Goal: Task Accomplishment & Management: Complete application form

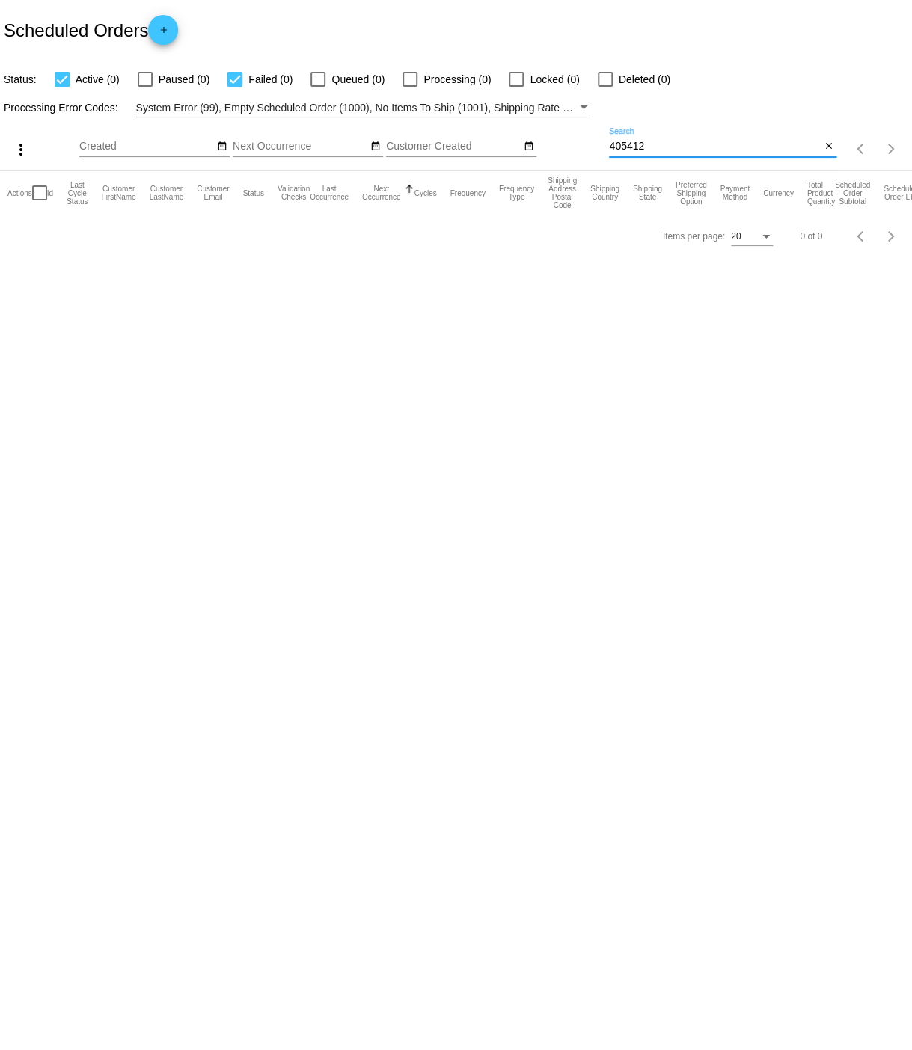
click at [680, 147] on input "405412" at bounding box center [715, 147] width 212 height 12
type input "4"
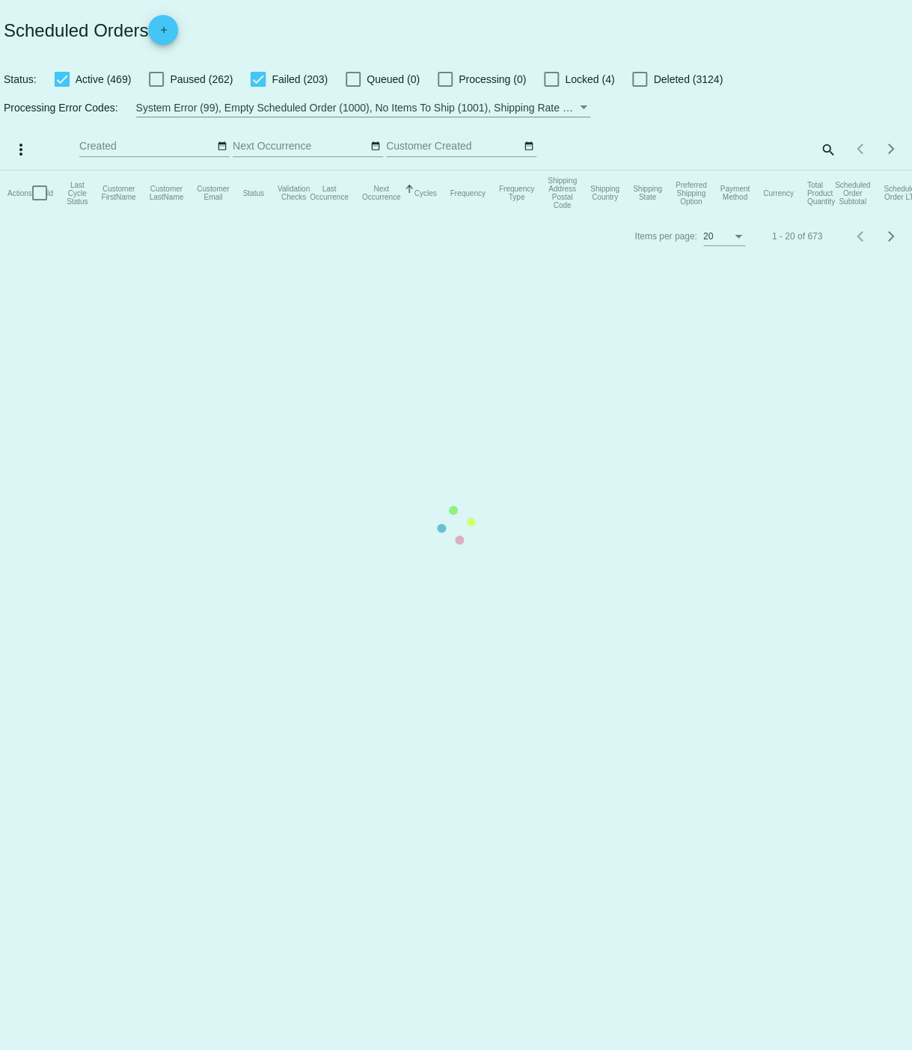
click at [829, 171] on mat-table "Actions Id Last Cycle Status Customer FirstName Customer LastName Customer Emai…" at bounding box center [456, 193] width 912 height 45
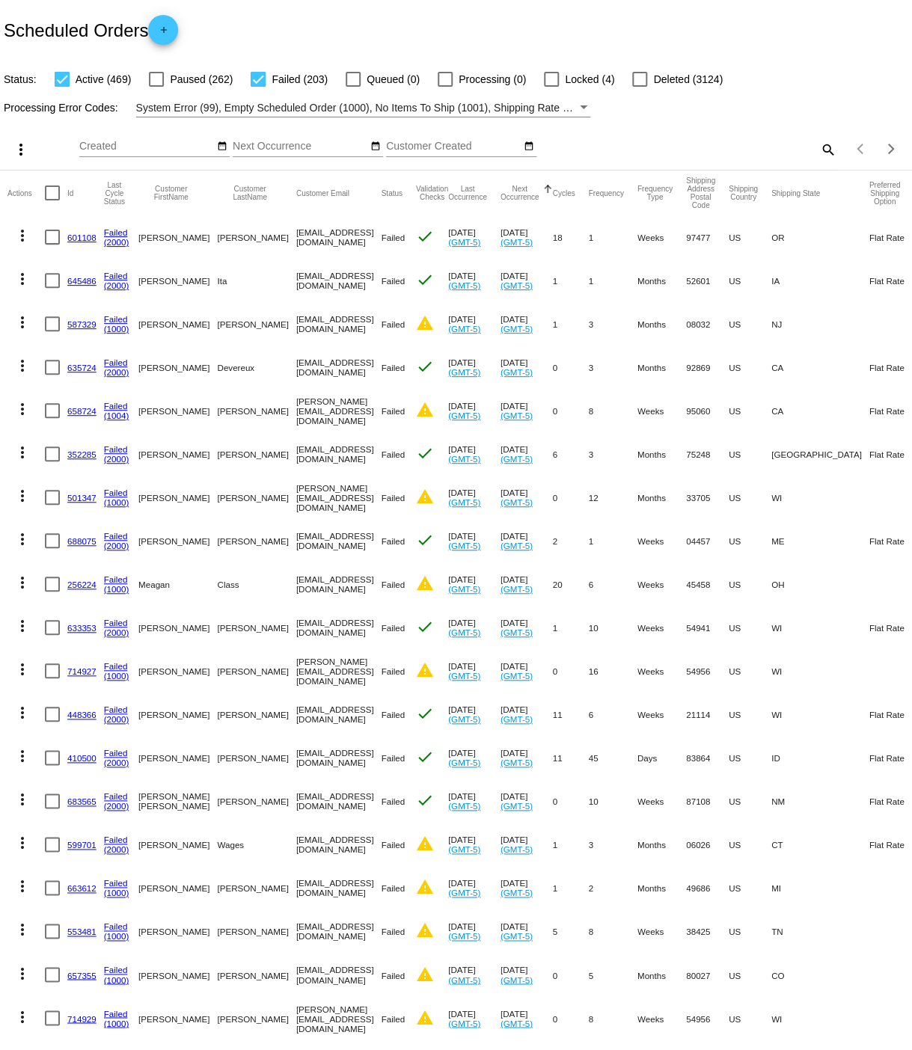
click at [829, 150] on mat-icon "search" at bounding box center [827, 149] width 18 height 23
click at [700, 151] on input "Search" at bounding box center [722, 147] width 227 height 12
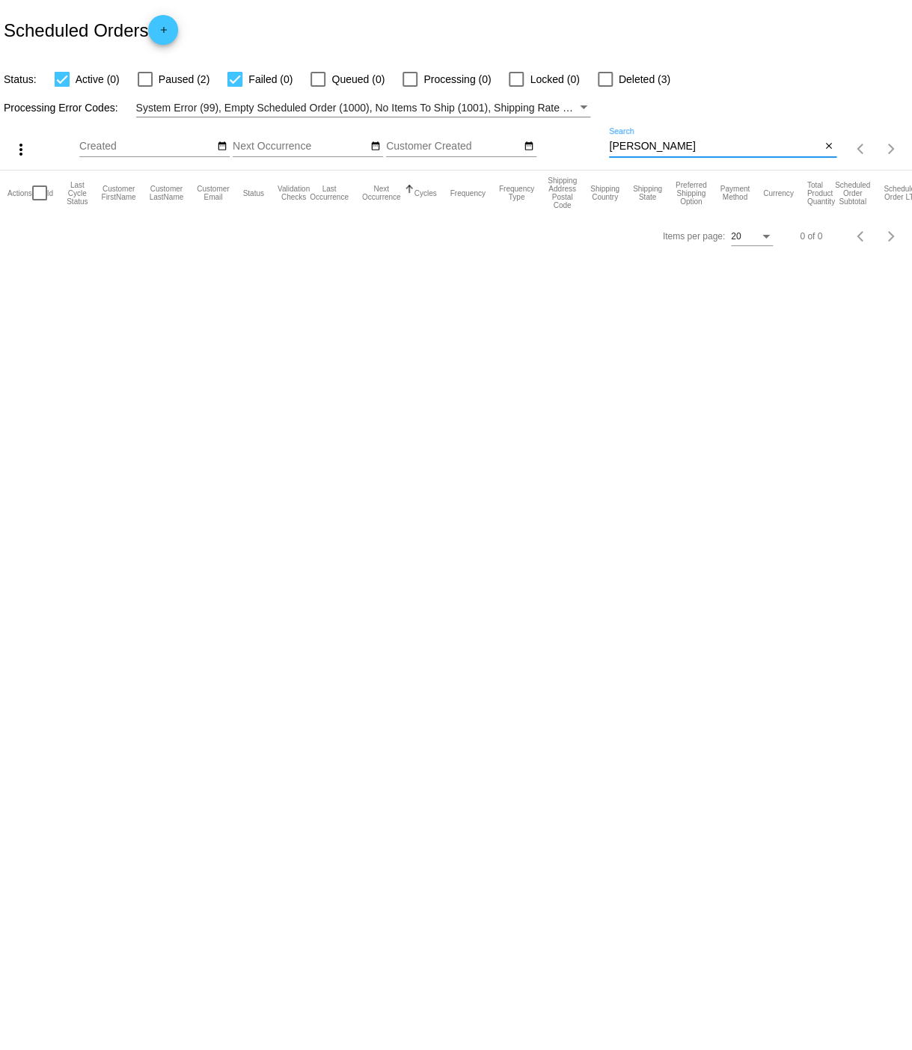
type input "meyer"
click at [147, 83] on div at bounding box center [145, 79] width 15 height 15
click at [145, 87] on input "Paused (2)" at bounding box center [144, 87] width 1 height 1
checkbox input "true"
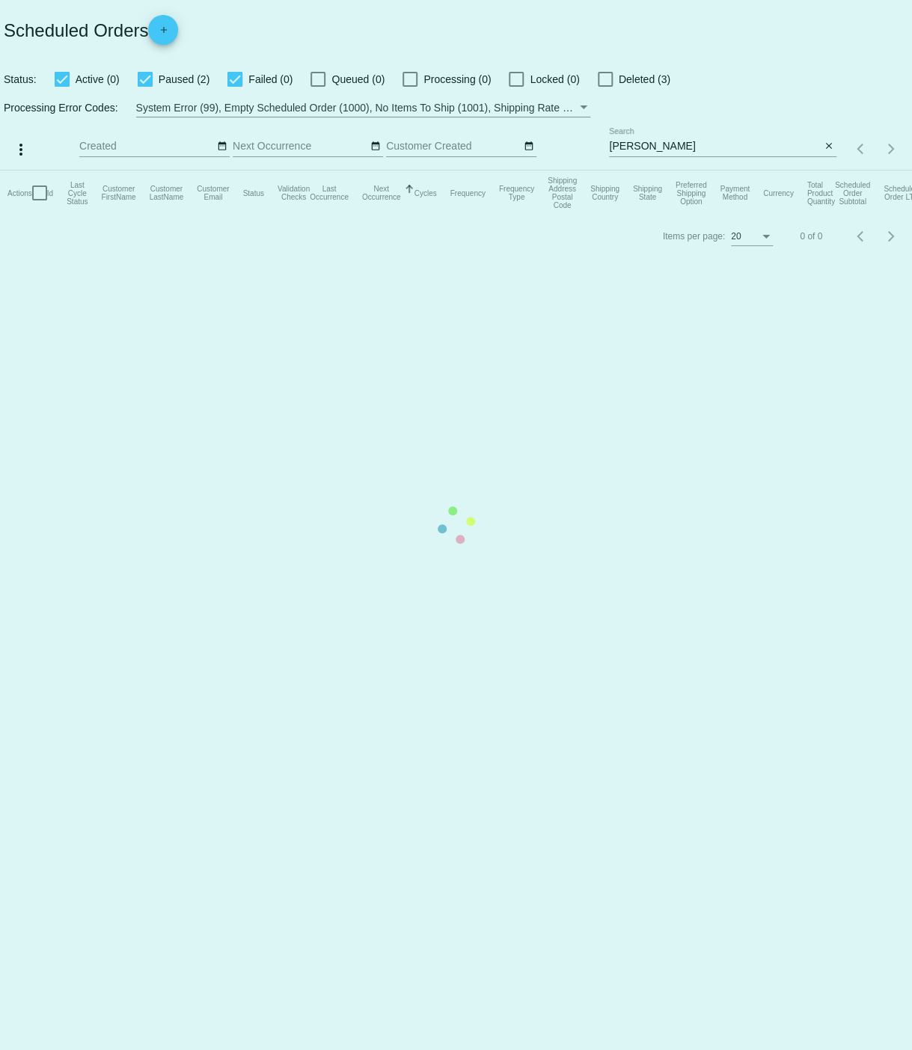
click at [667, 147] on app-dashboard-scheduled-orders "Scheduled Orders add Status: Active (0) Paused (2) Failed (0) Queued (0) Proces…" at bounding box center [456, 128] width 912 height 257
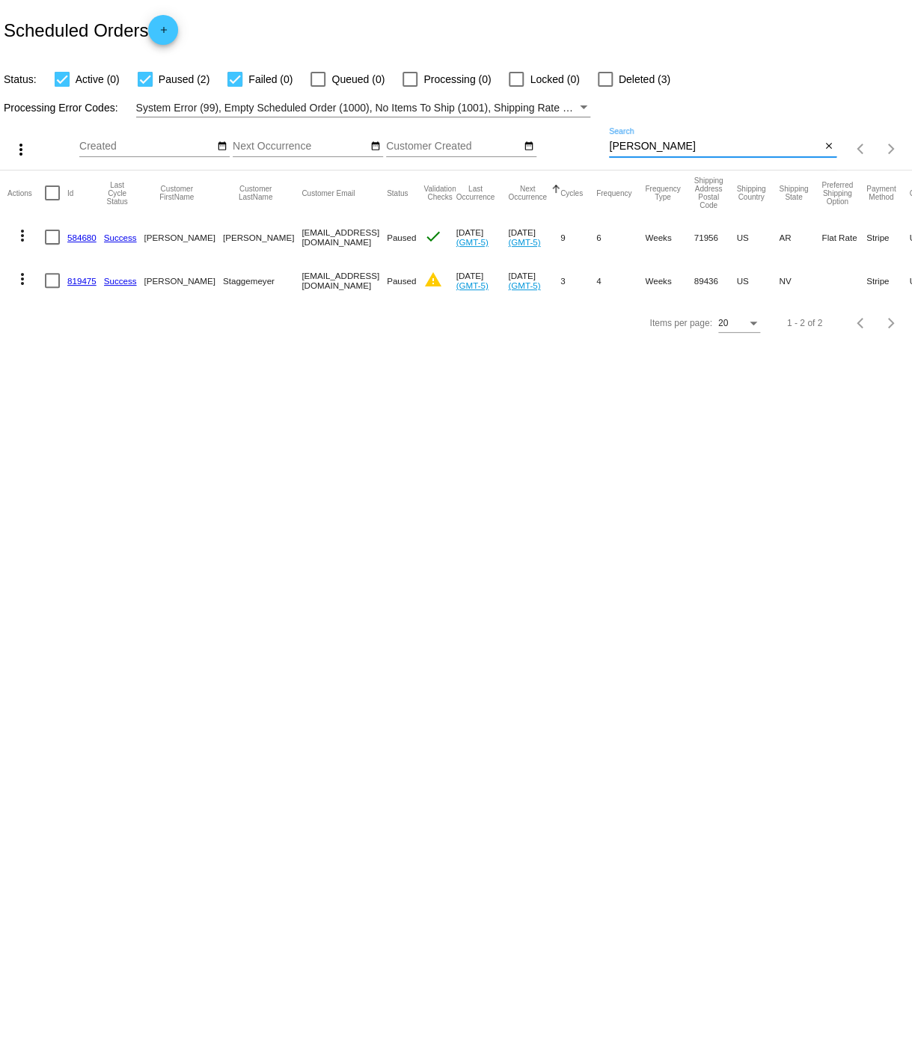
click at [613, 150] on input "meyer" at bounding box center [715, 147] width 212 height 12
drag, startPoint x: 610, startPoint y: 150, endPoint x: 637, endPoint y: 148, distance: 27.0
click at [637, 148] on input "meyer" at bounding box center [715, 147] width 212 height 12
paste input "sharonninmo1952@gmail.com"
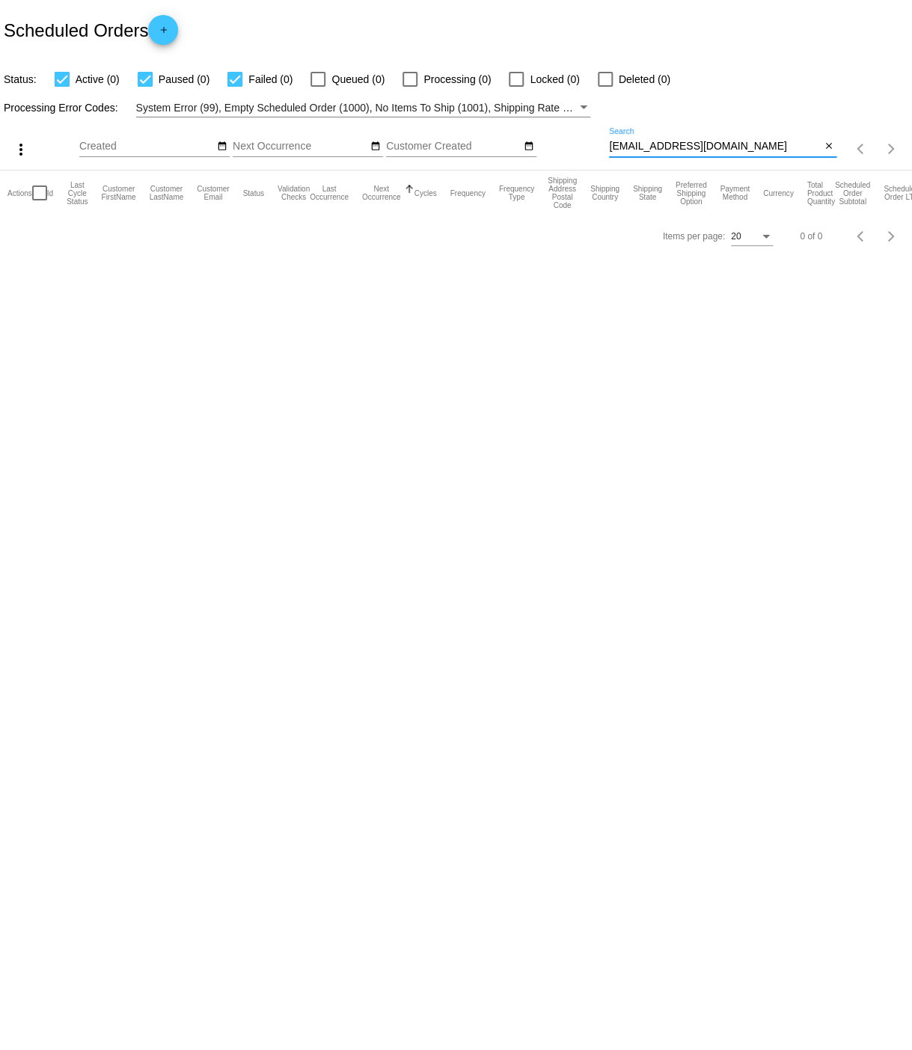
type input "sharonninmo1952@gmail.com"
click at [776, 144] on input "[EMAIL_ADDRESS][DOMAIN_NAME]" at bounding box center [715, 147] width 212 height 12
type input "s"
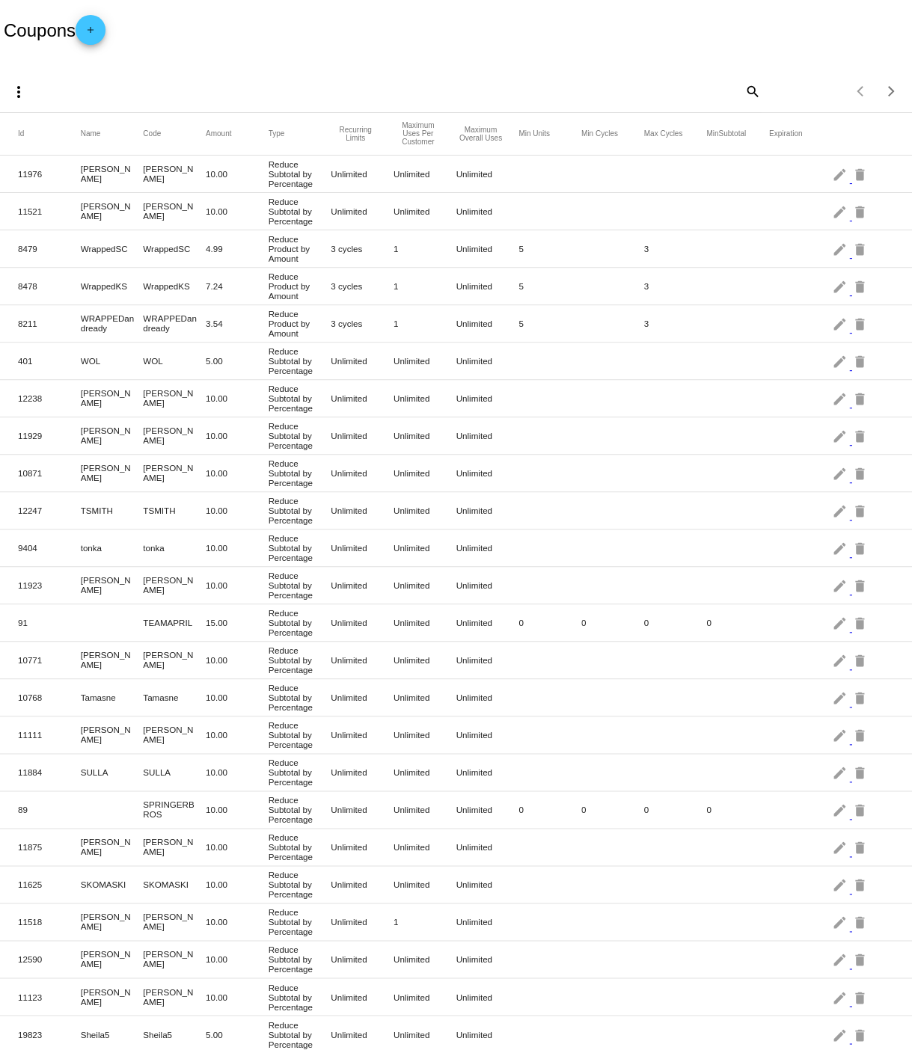
click at [95, 31] on mat-icon "add" at bounding box center [91, 34] width 18 height 18
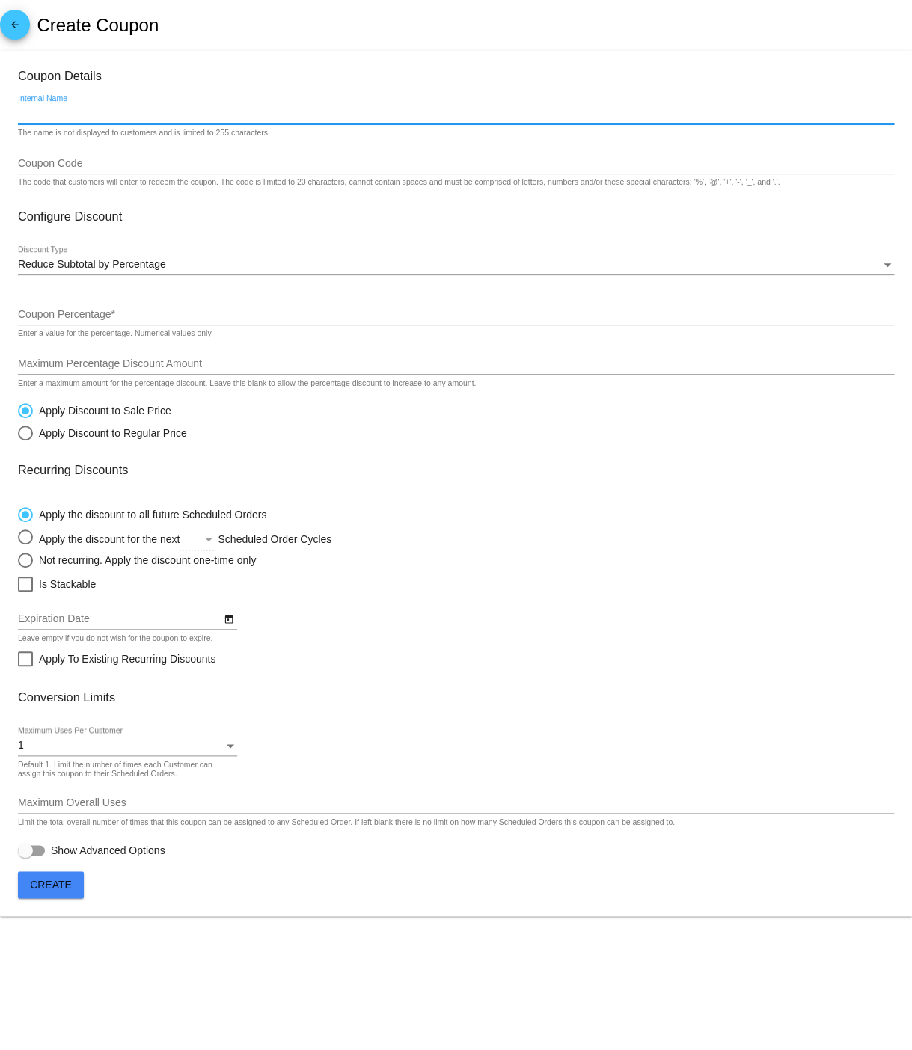
click at [31, 112] on input "Internal Name" at bounding box center [456, 114] width 876 height 12
paste input "MACNBRU10"
type input "MACNBRU10"
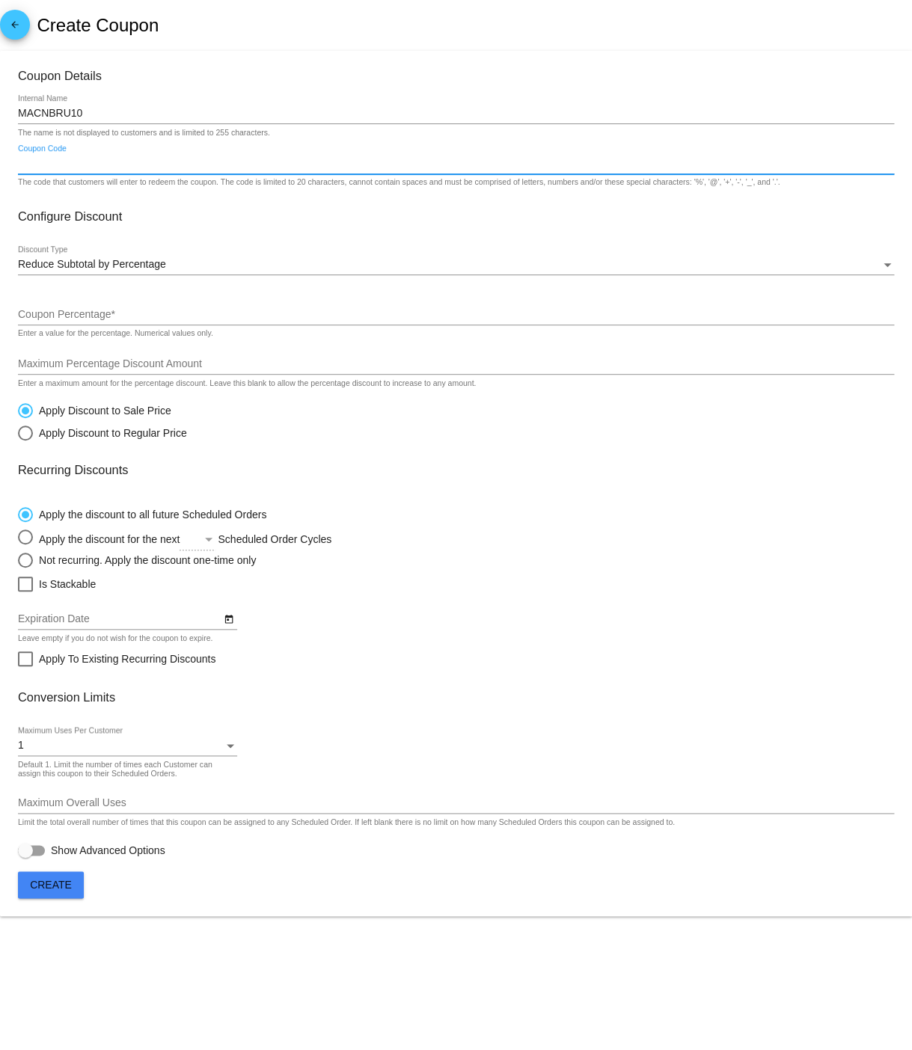
click at [49, 166] on input "Coupon Code" at bounding box center [456, 164] width 876 height 12
paste input "MACNBRU10"
type input "MACNBRU10"
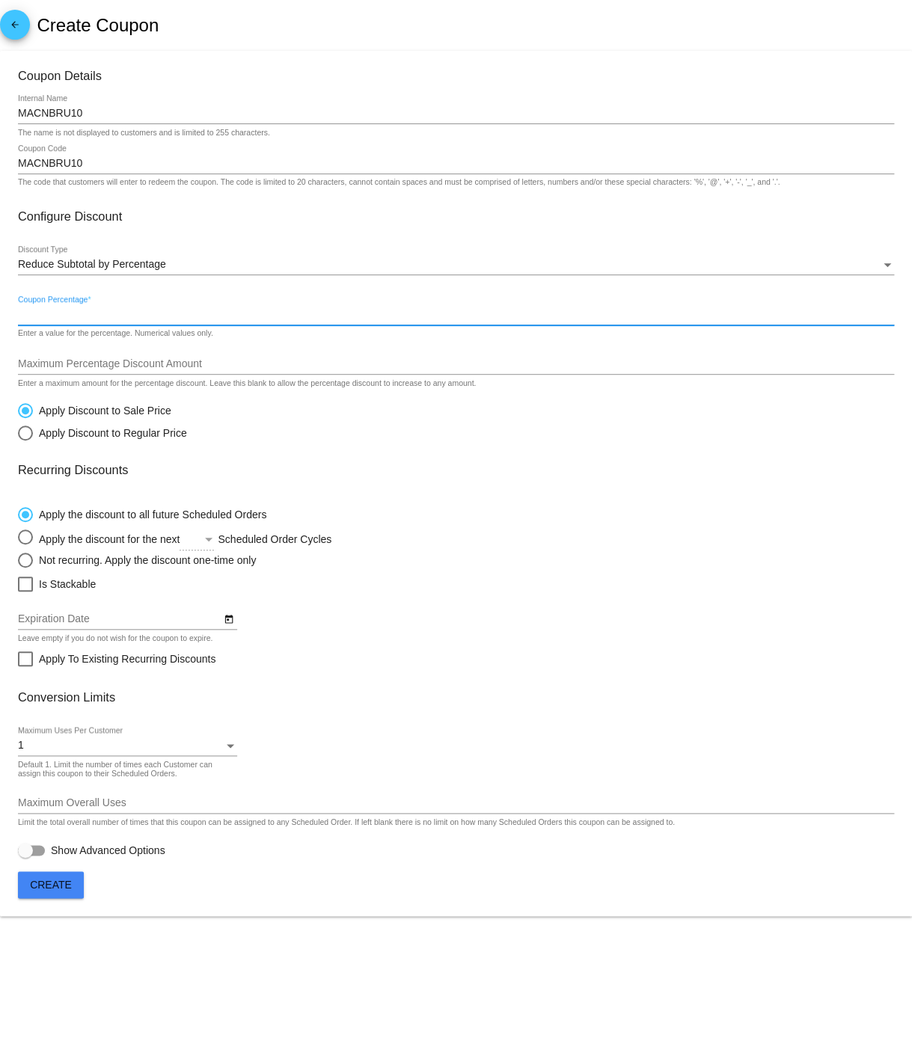
click at [66, 320] on input "Coupon Percentage *" at bounding box center [456, 315] width 876 height 12
type input "5"
click at [49, 370] on input "Maximum Percentage Discount Amount" at bounding box center [456, 364] width 876 height 12
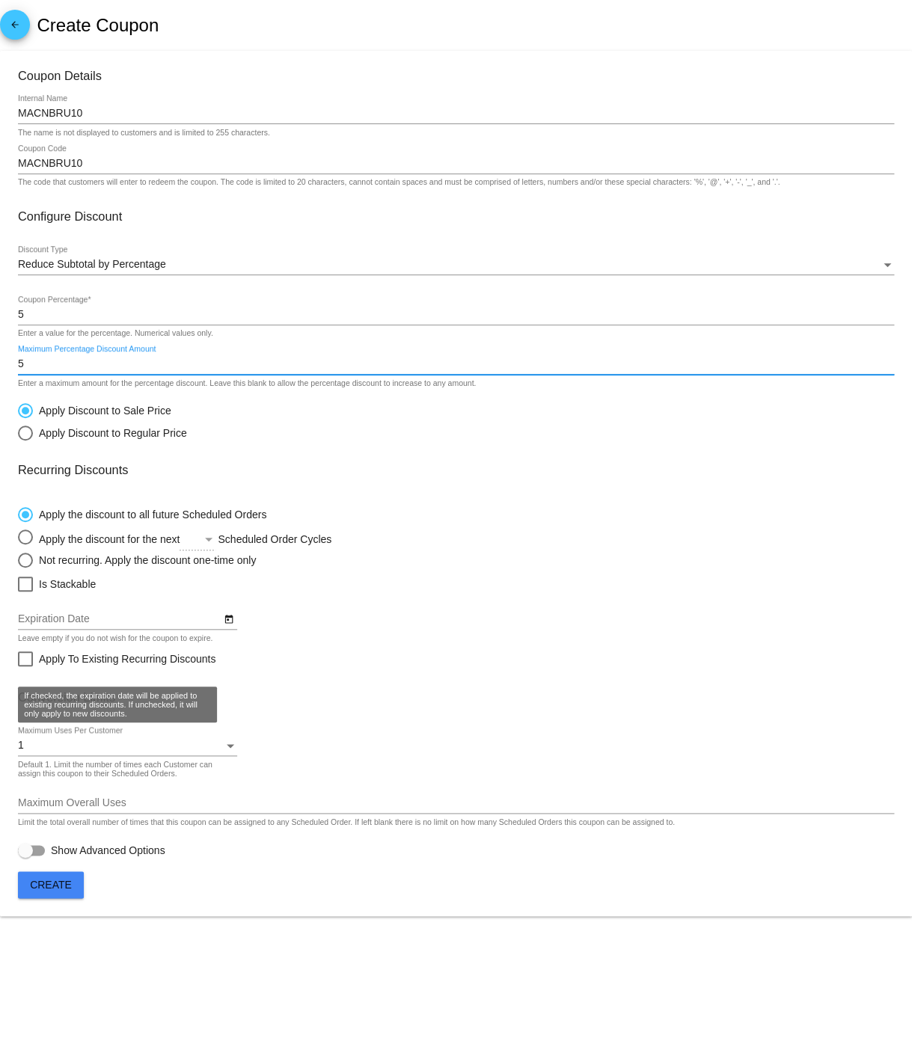
type input "5"
click at [23, 666] on div at bounding box center [25, 658] width 15 height 15
click at [25, 667] on input "Apply To Existing Recurring Discounts" at bounding box center [25, 666] width 1 height 1
checkbox input "true"
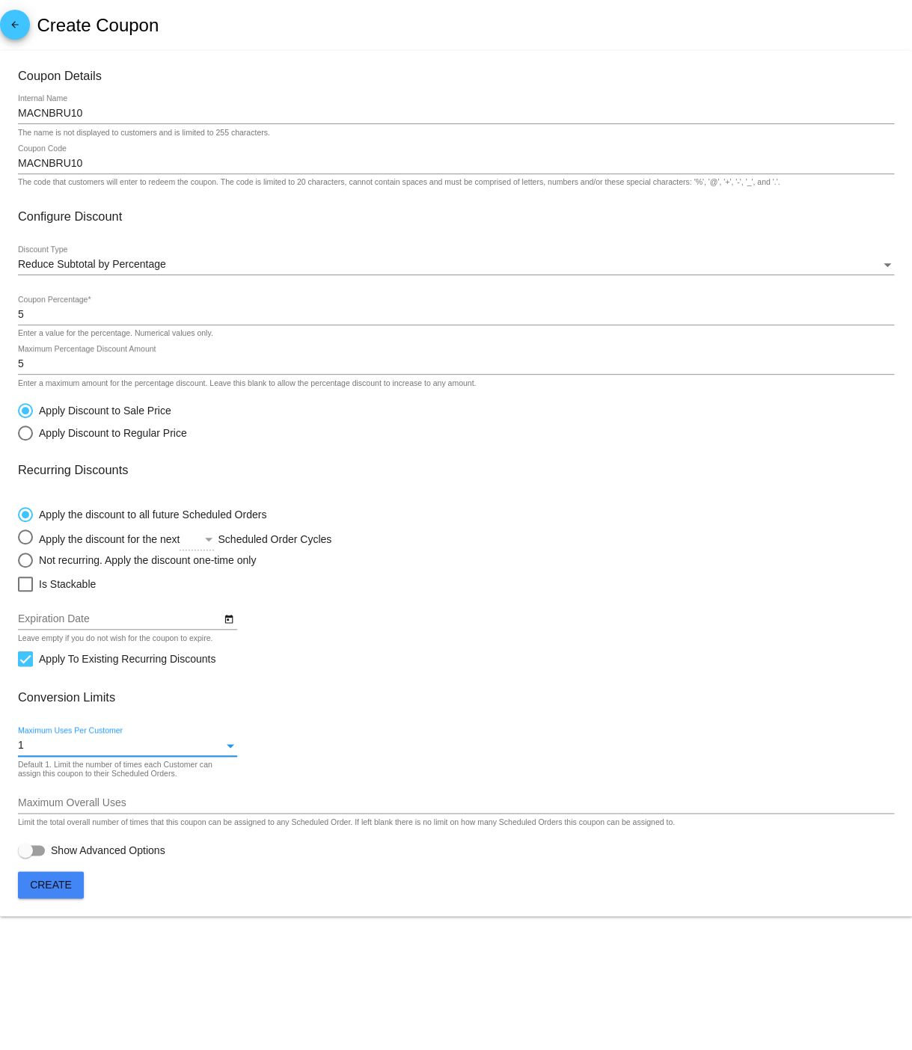
click at [229, 748] on div at bounding box center [230, 746] width 7 height 4
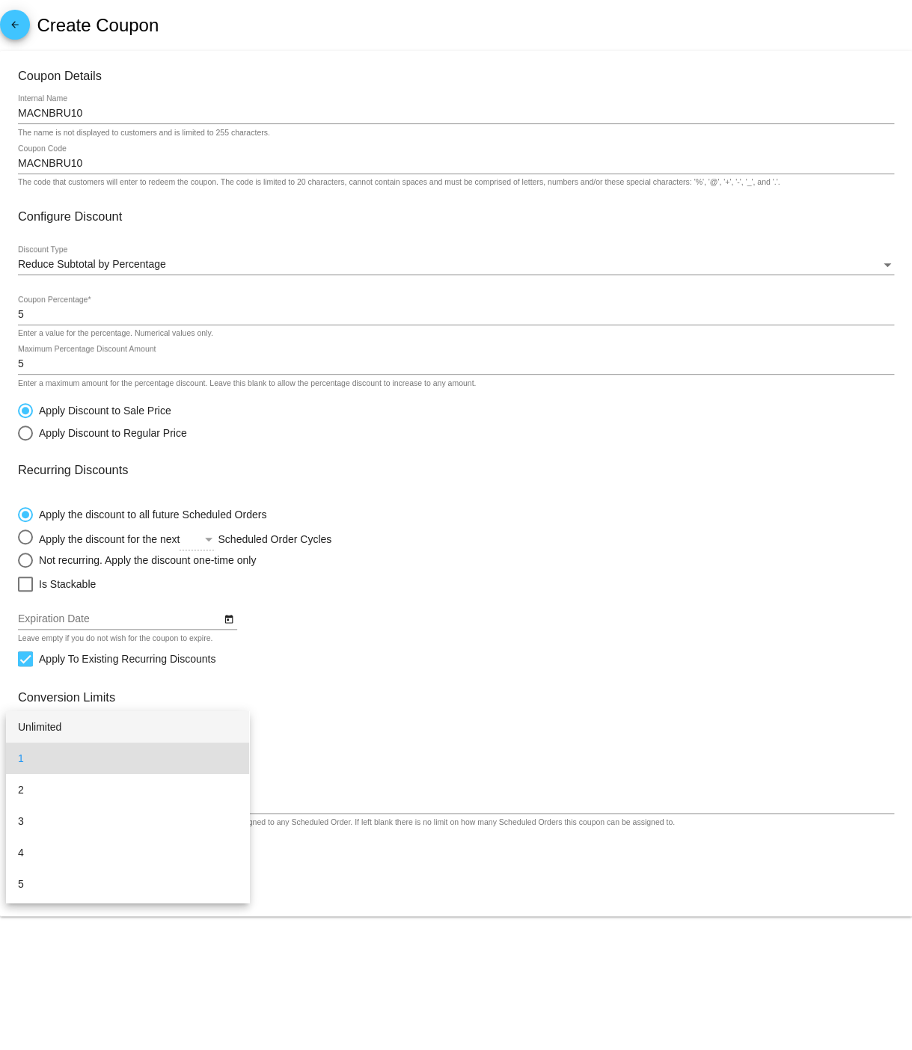
click at [108, 732] on span "Unlimited" at bounding box center [127, 726] width 219 height 31
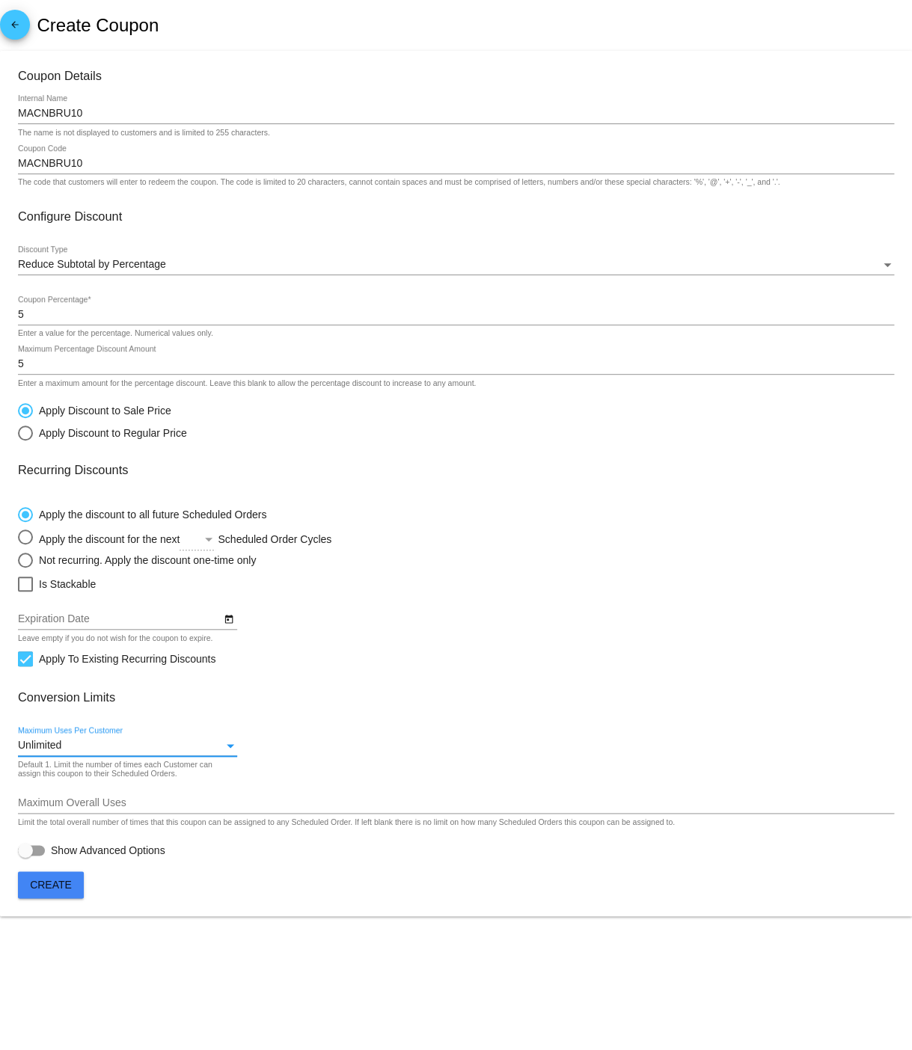
click at [28, 858] on div at bounding box center [25, 850] width 15 height 15
click at [25, 856] on input "Show Advanced Options" at bounding box center [25, 856] width 1 height 1
checkbox input "true"
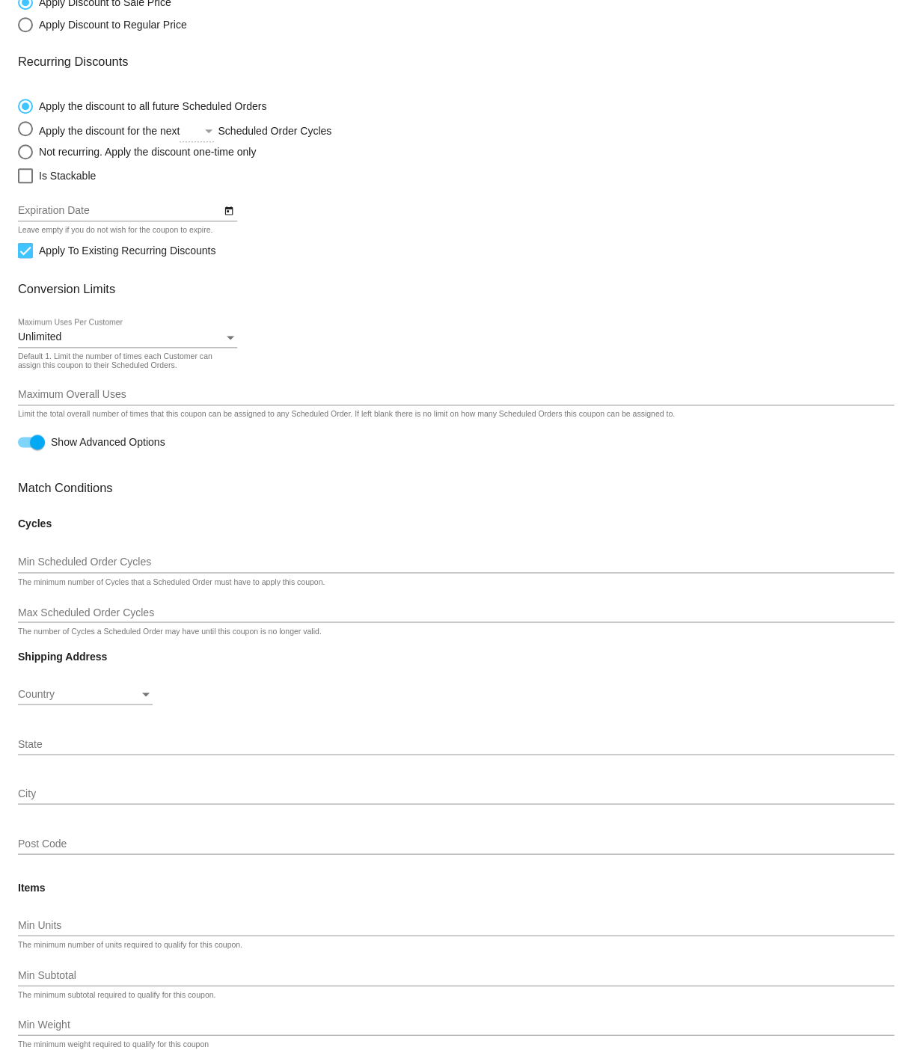
scroll to position [699, 0]
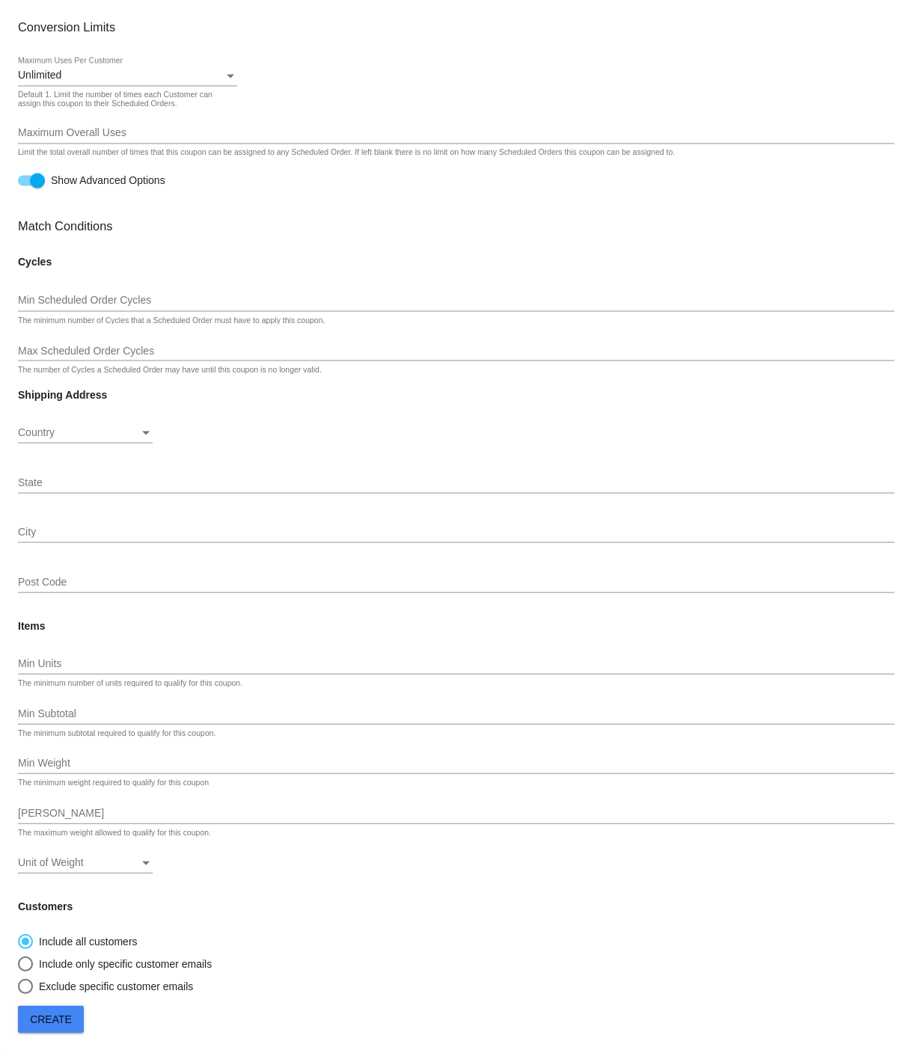
click at [41, 1019] on span "Create" at bounding box center [51, 1019] width 42 height 12
